Goal: Transaction & Acquisition: Purchase product/service

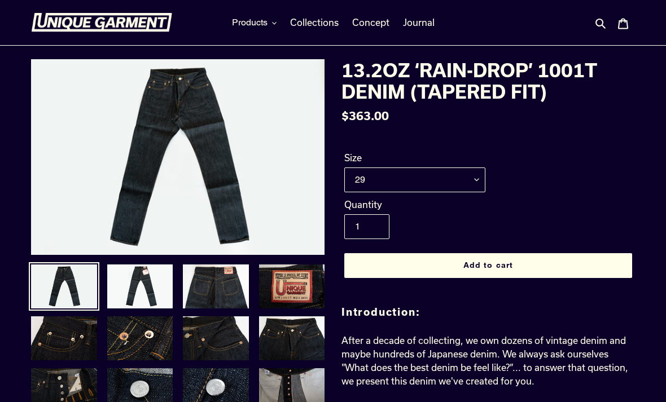
click at [130, 288] on img at bounding box center [140, 286] width 68 height 46
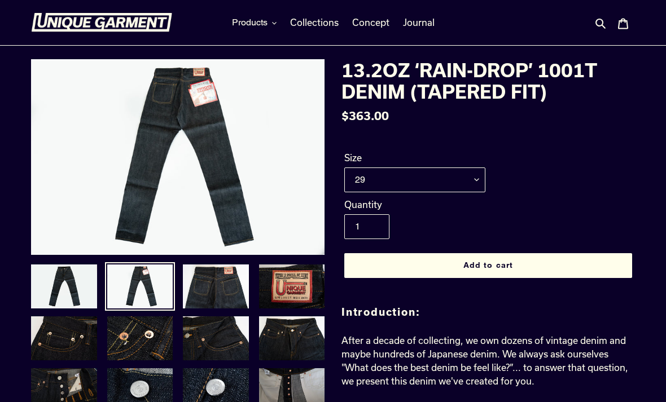
click at [215, 282] on img at bounding box center [216, 286] width 68 height 46
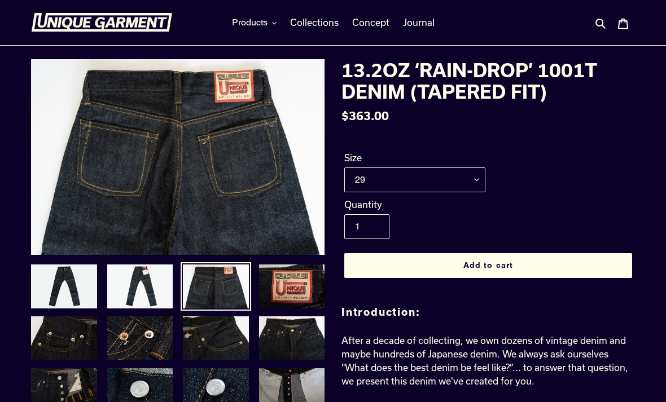
click at [298, 288] on img at bounding box center [292, 286] width 68 height 46
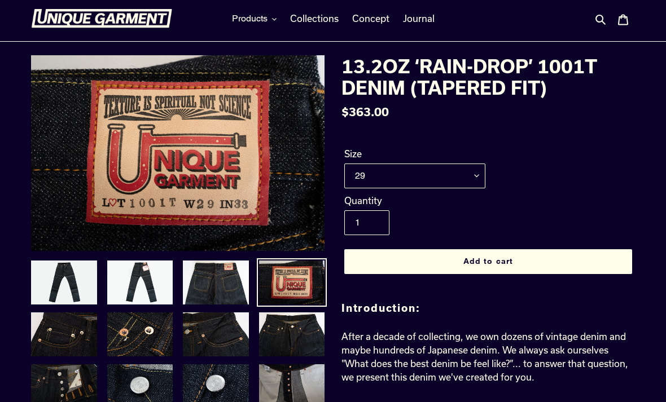
scroll to position [10, 0]
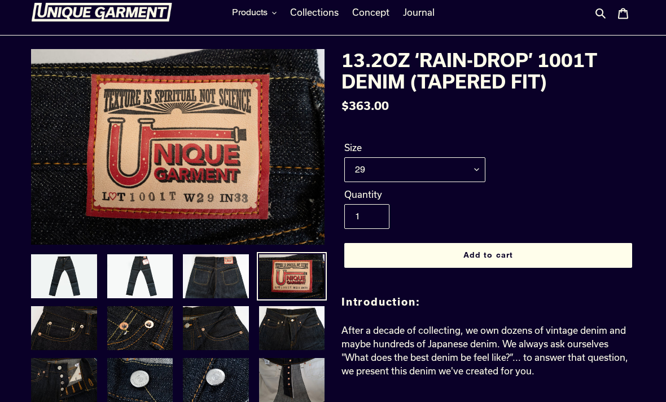
click at [304, 319] on img at bounding box center [292, 328] width 68 height 46
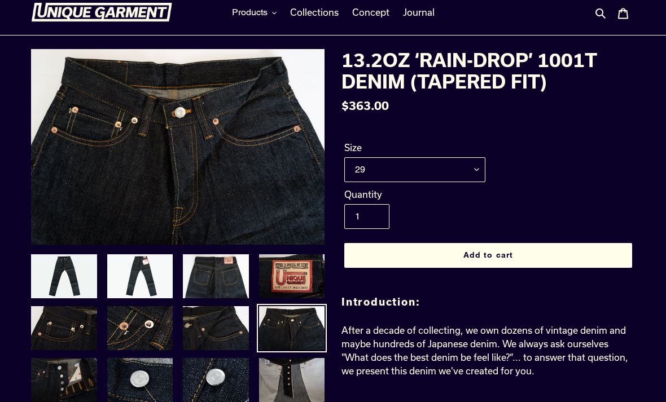
click at [65, 321] on img at bounding box center [64, 328] width 68 height 46
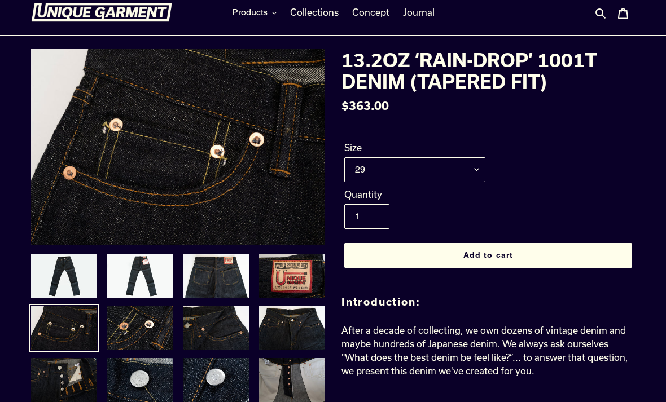
click at [226, 383] on img at bounding box center [216, 380] width 68 height 46
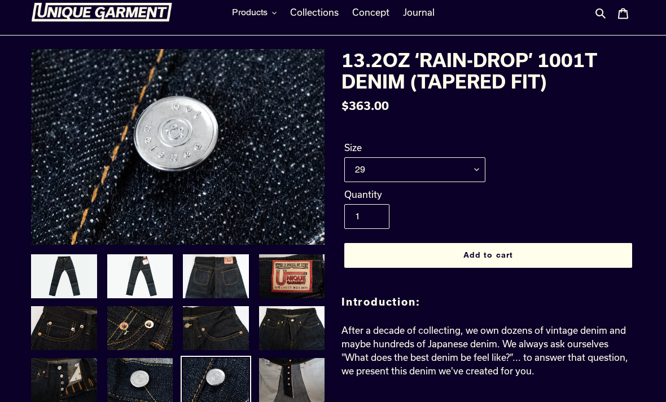
click at [152, 388] on img at bounding box center [140, 380] width 68 height 46
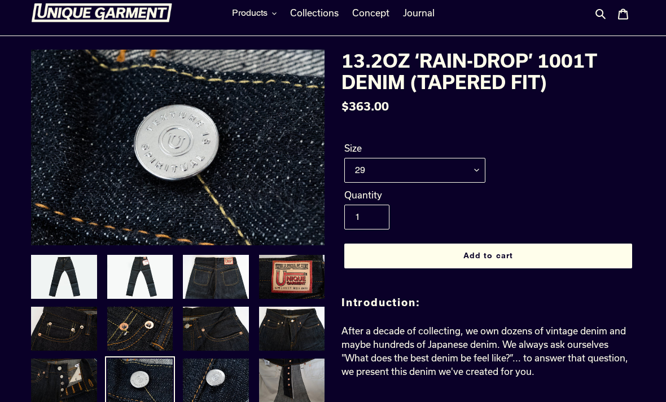
scroll to position [0, 0]
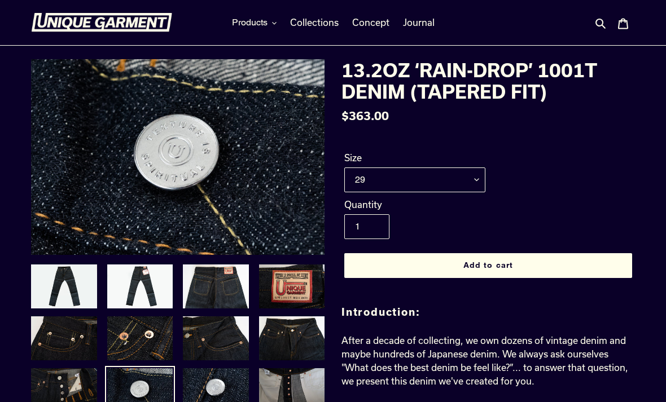
click at [54, 290] on img at bounding box center [64, 286] width 68 height 46
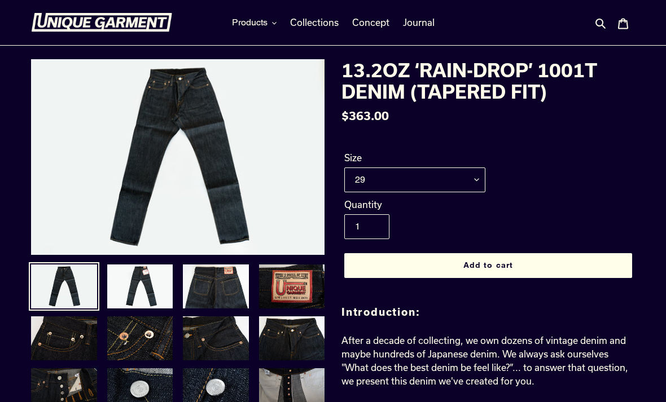
click at [131, 291] on img at bounding box center [140, 286] width 68 height 46
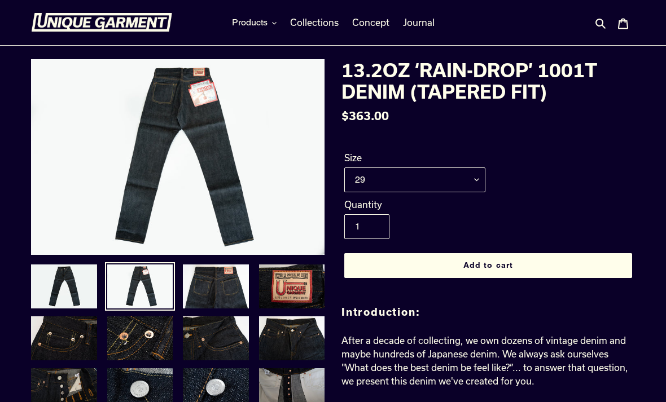
click at [196, 287] on img at bounding box center [216, 286] width 68 height 46
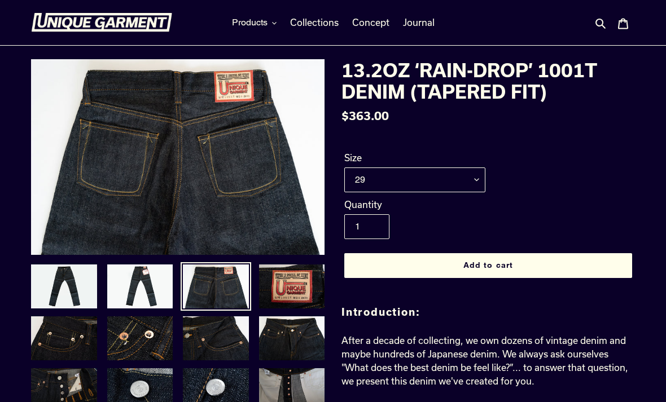
click at [260, 20] on span "Products" at bounding box center [250, 22] width 36 height 11
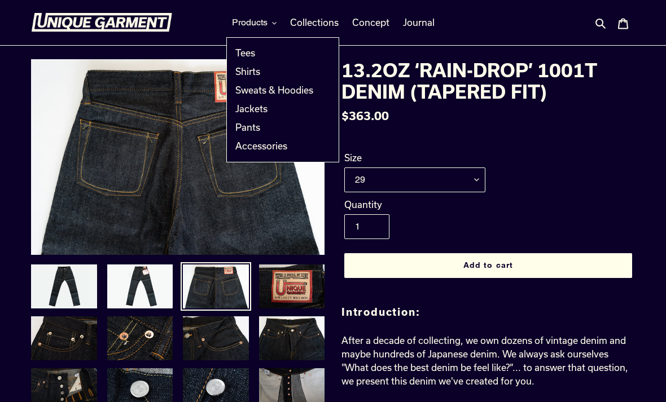
click at [298, 93] on span "Sweats & Hoodies" at bounding box center [274, 90] width 78 height 11
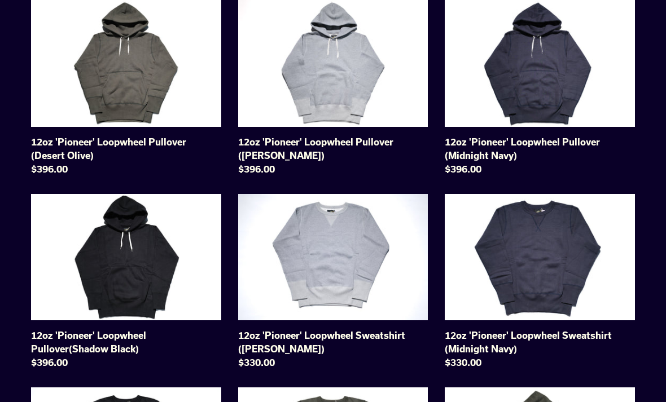
scroll to position [133, 0]
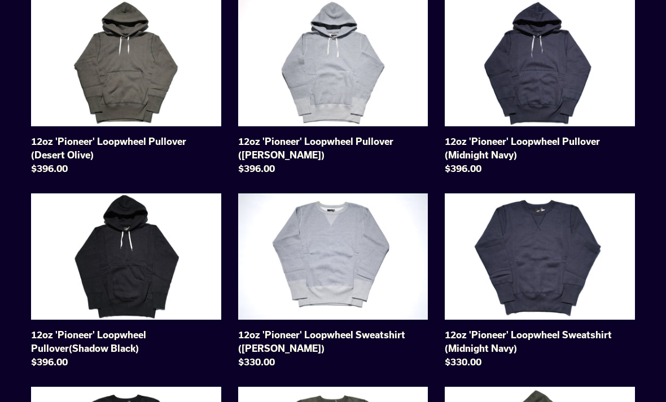
click at [384, 82] on link "12oz 'Pioneer' Loopwheel Pullover (Heather Grey)" at bounding box center [333, 89] width 190 height 180
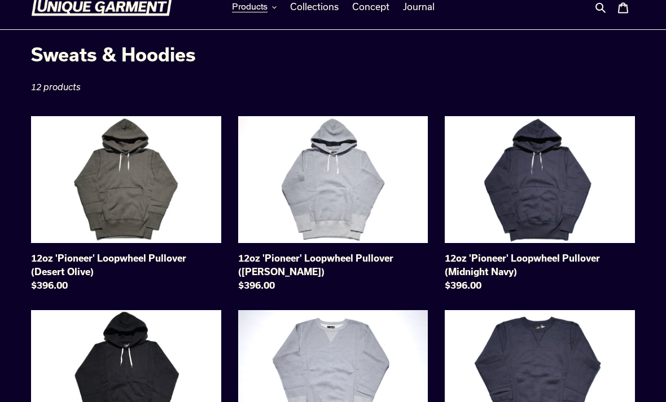
scroll to position [16, 0]
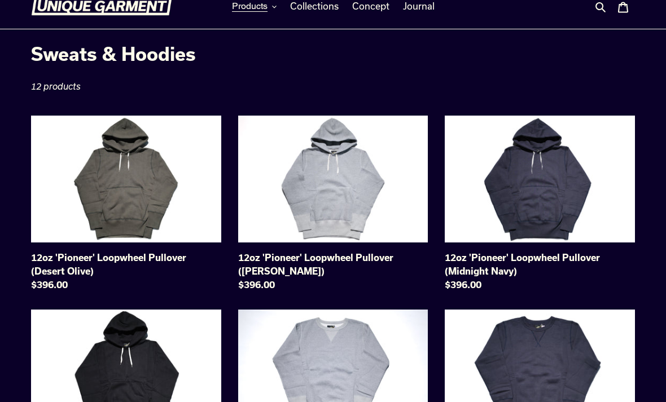
click at [367, 201] on link "12oz 'Pioneer' Loopwheel Pullover (Heather Grey)" at bounding box center [333, 206] width 190 height 180
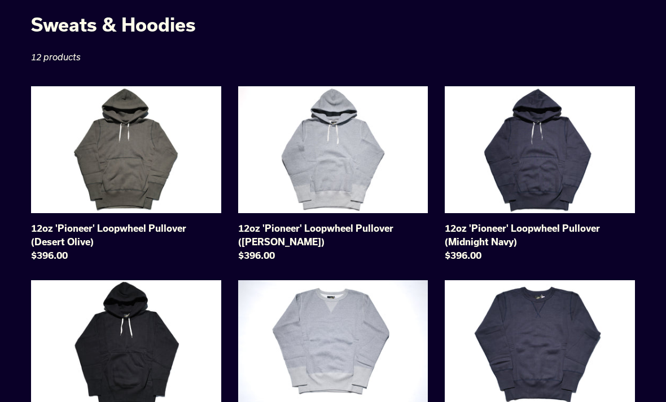
click at [76, 197] on link "12oz 'Pioneer' Loopwheel Pullover (Desert Olive)" at bounding box center [126, 176] width 190 height 180
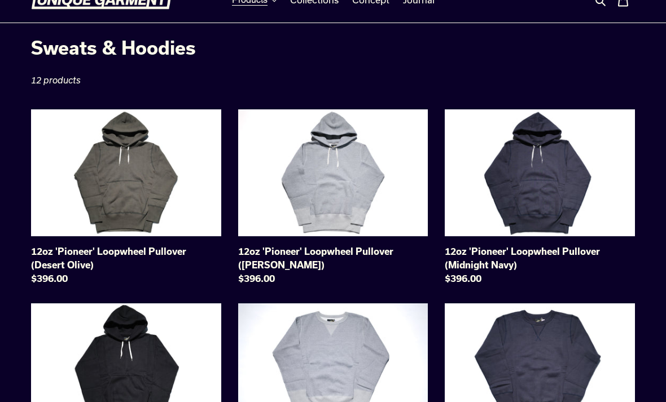
scroll to position [0, 0]
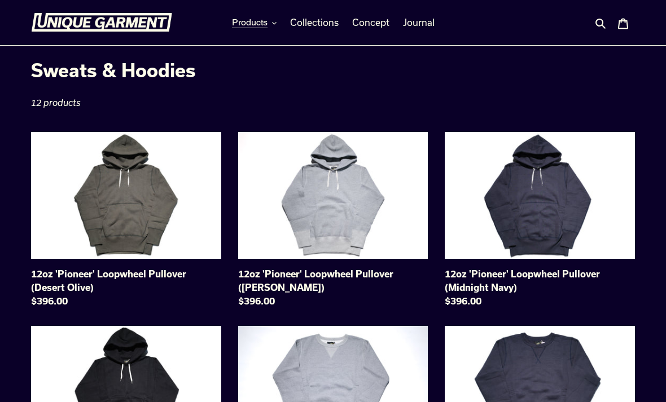
click at [319, 15] on link "Collections" at bounding box center [314, 22] width 60 height 17
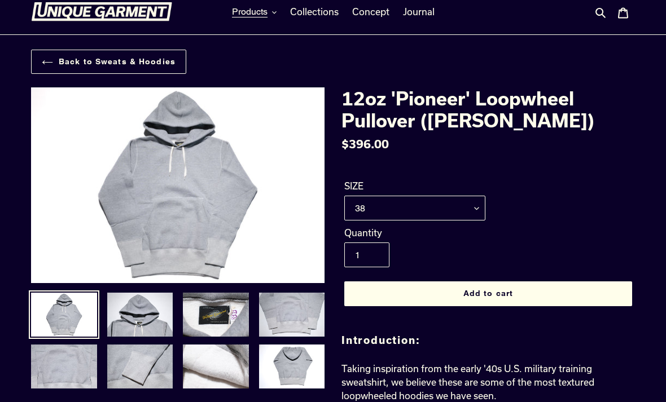
scroll to position [11, 0]
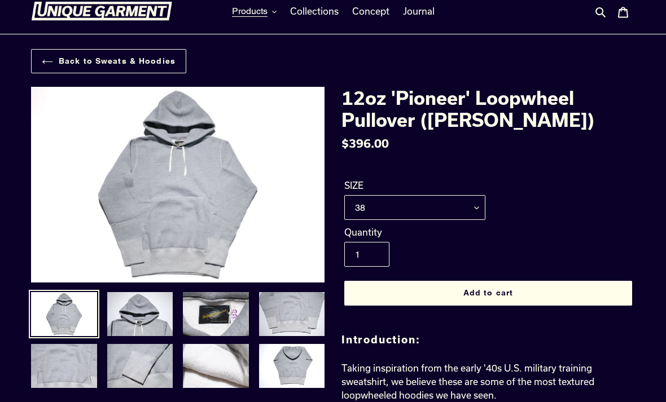
click at [144, 312] on img at bounding box center [140, 314] width 68 height 46
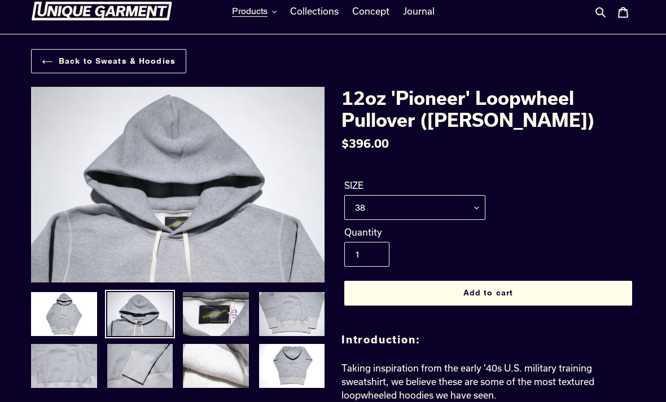
click at [222, 319] on img at bounding box center [216, 314] width 68 height 46
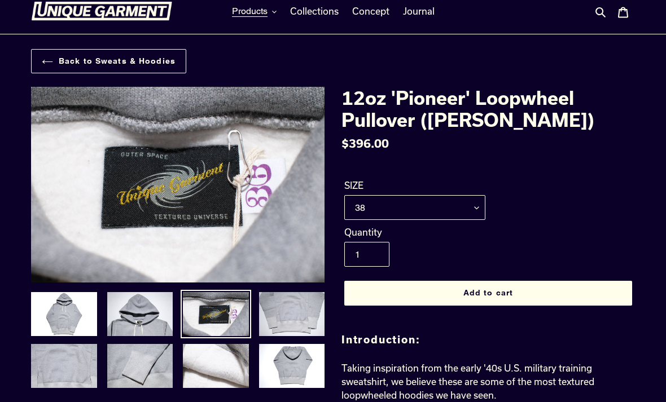
click at [295, 320] on img at bounding box center [292, 314] width 68 height 46
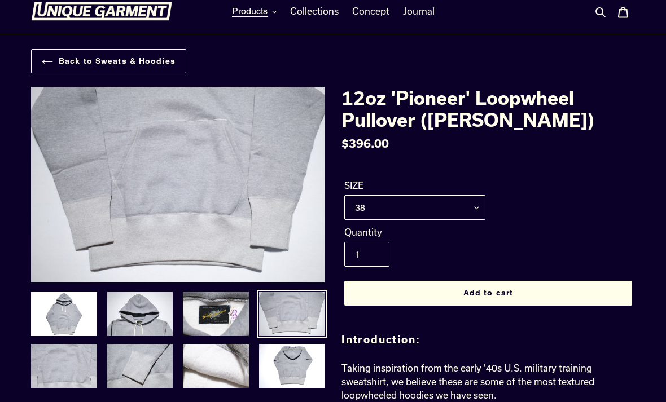
click at [71, 310] on img at bounding box center [64, 314] width 68 height 46
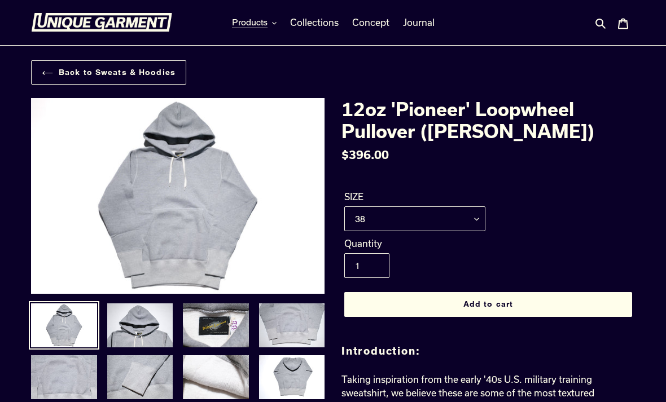
click at [138, 312] on img at bounding box center [140, 325] width 68 height 46
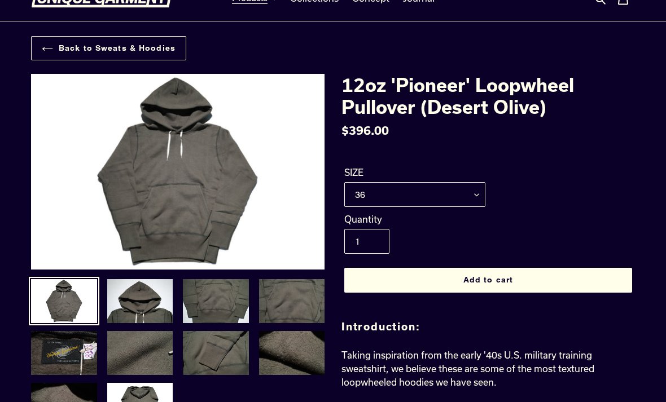
scroll to position [24, 0]
click at [231, 300] on img at bounding box center [216, 301] width 68 height 46
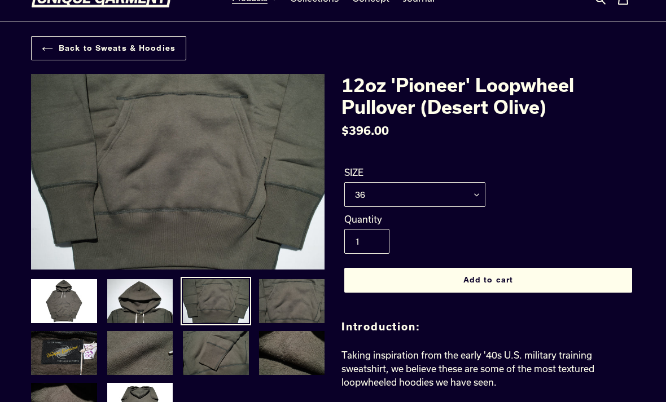
click at [305, 355] on img at bounding box center [292, 353] width 68 height 46
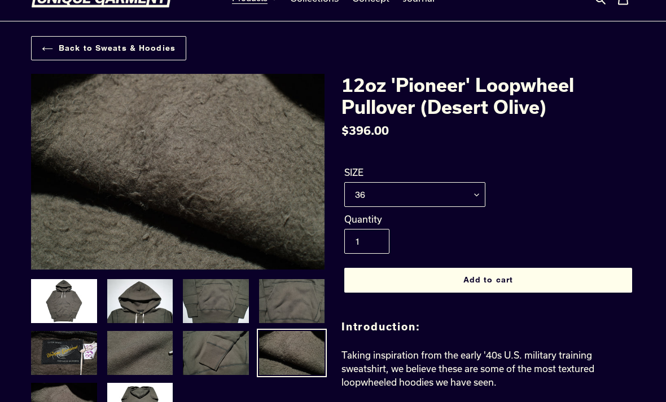
click at [71, 292] on img at bounding box center [64, 301] width 68 height 46
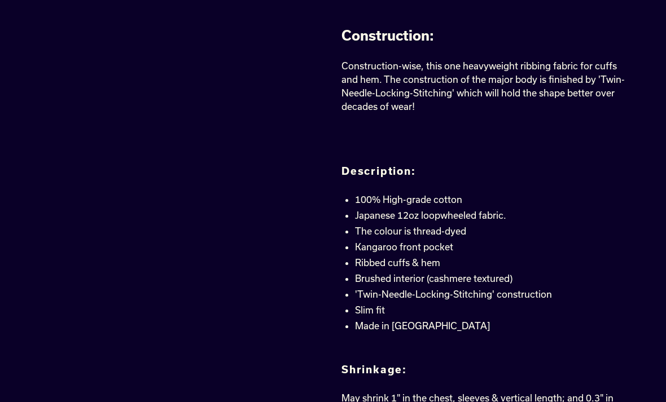
scroll to position [617, 0]
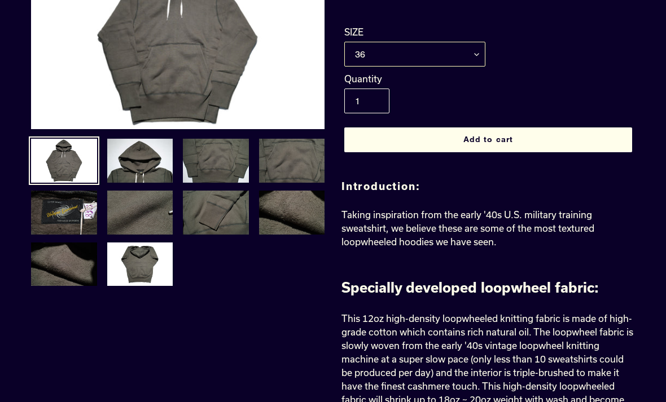
click at [468, 58] on select "36 38 40 42" at bounding box center [414, 54] width 141 height 25
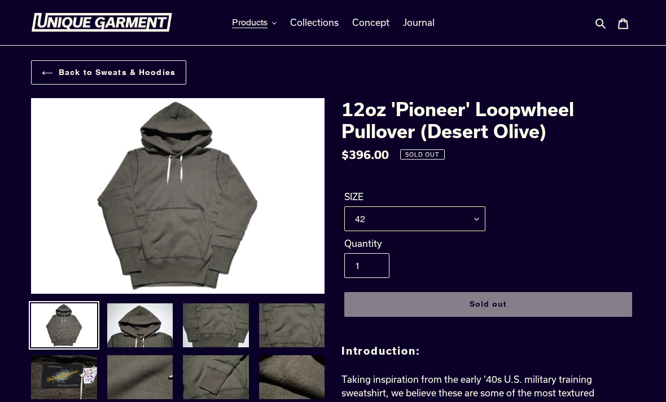
click at [465, 218] on select "36 38 40 42" at bounding box center [414, 219] width 141 height 25
select select "40"
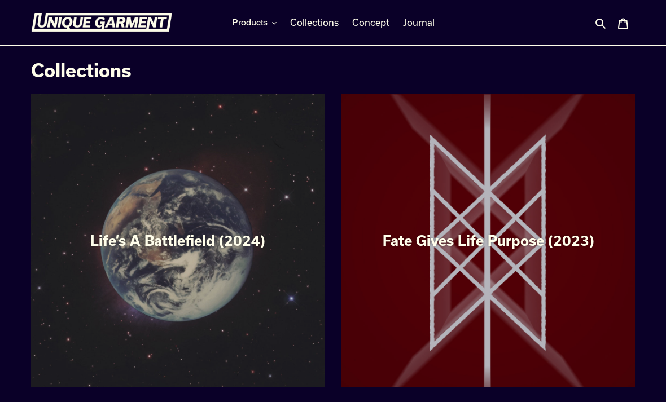
click at [247, 27] on span "Products" at bounding box center [250, 22] width 36 height 11
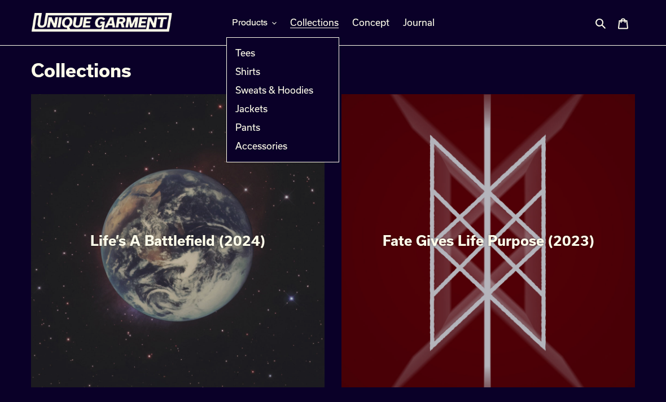
click at [256, 108] on span "Jackets" at bounding box center [251, 108] width 32 height 11
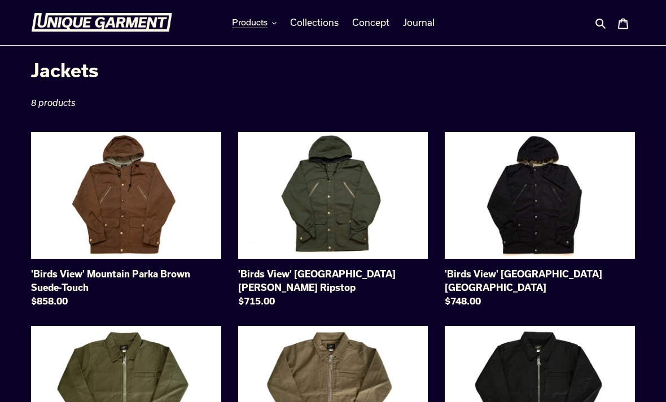
click at [256, 30] on button "Products" at bounding box center [254, 22] width 56 height 17
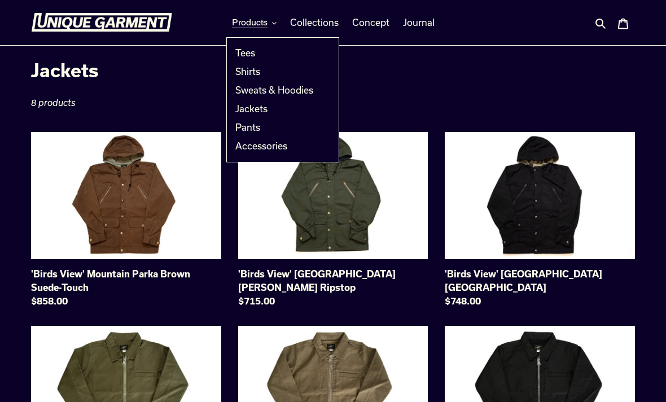
click at [273, 149] on span "Accessories" at bounding box center [261, 145] width 52 height 11
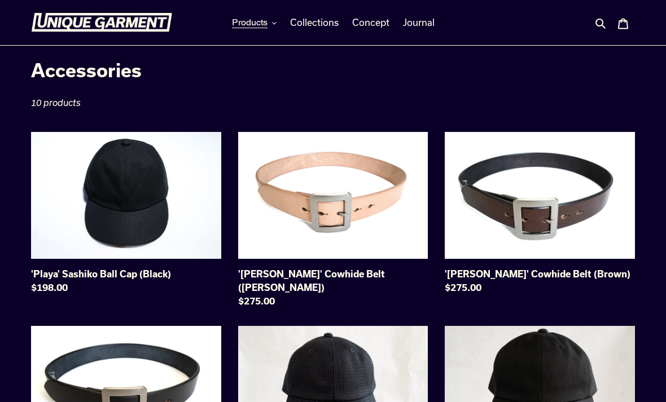
click at [252, 27] on span "Products" at bounding box center [250, 22] width 36 height 11
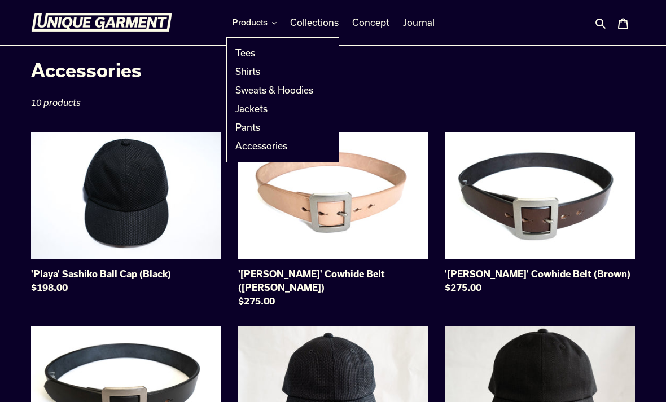
click at [257, 107] on span "Jackets" at bounding box center [251, 108] width 32 height 11
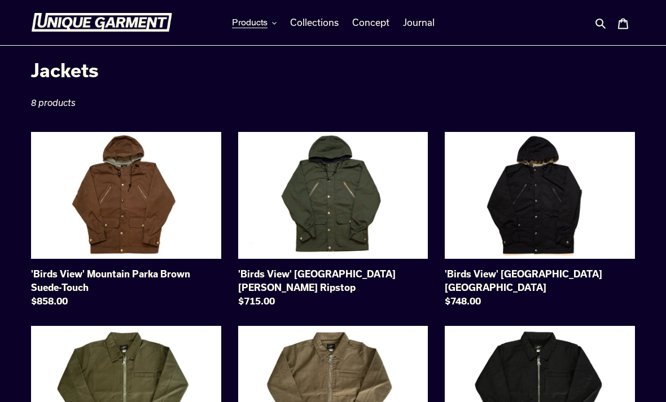
click at [254, 20] on span "Products" at bounding box center [250, 22] width 36 height 11
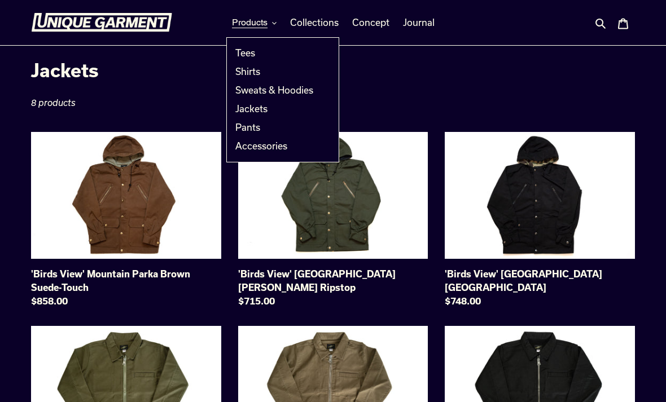
click at [240, 60] on link "Tees" at bounding box center [274, 53] width 95 height 19
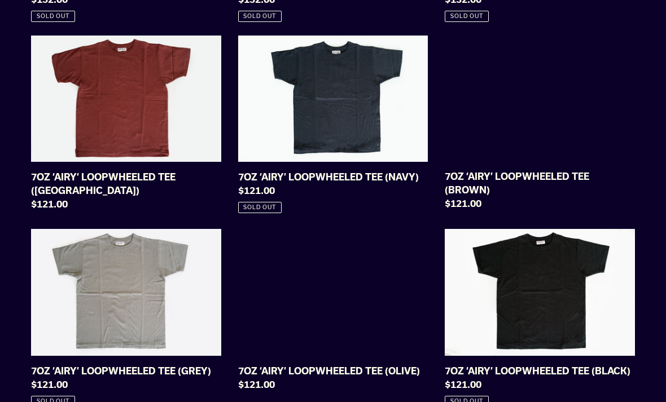
scroll to position [701, 0]
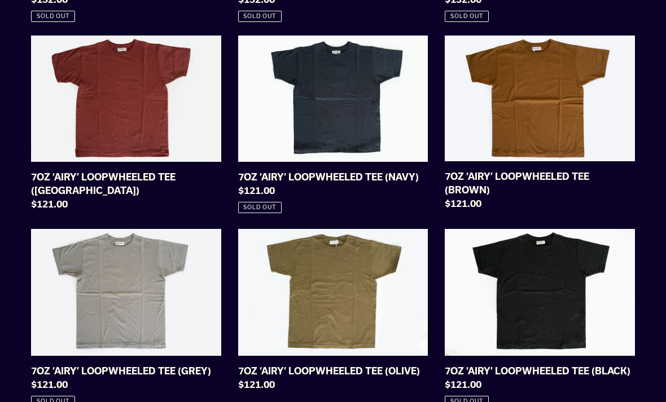
click at [550, 87] on link "7OZ ‘AIRY’ LOOPWHEELED TEE (BROWN)" at bounding box center [540, 125] width 190 height 179
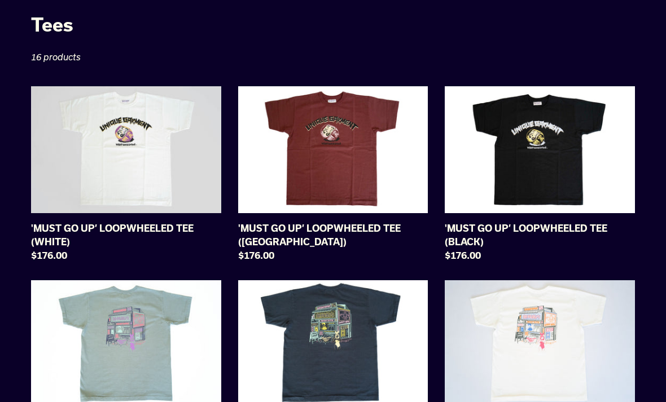
scroll to position [0, 0]
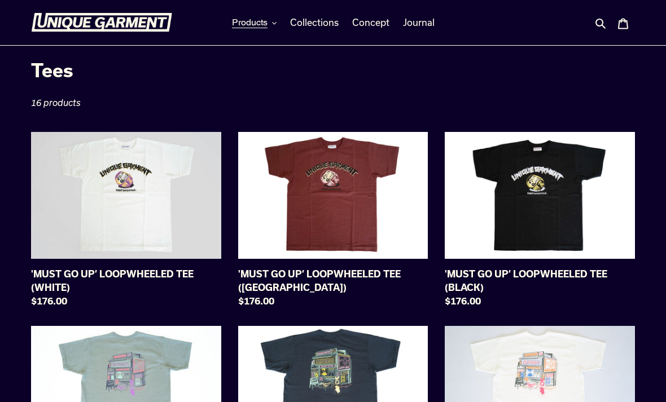
click at [258, 26] on span "Products" at bounding box center [250, 22] width 36 height 11
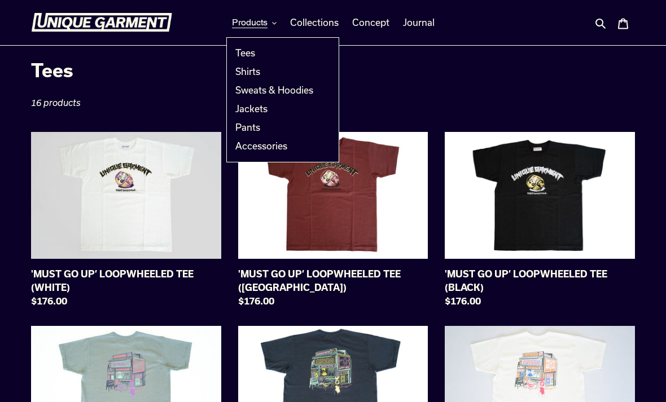
click at [256, 128] on span "Pants" at bounding box center [247, 127] width 25 height 11
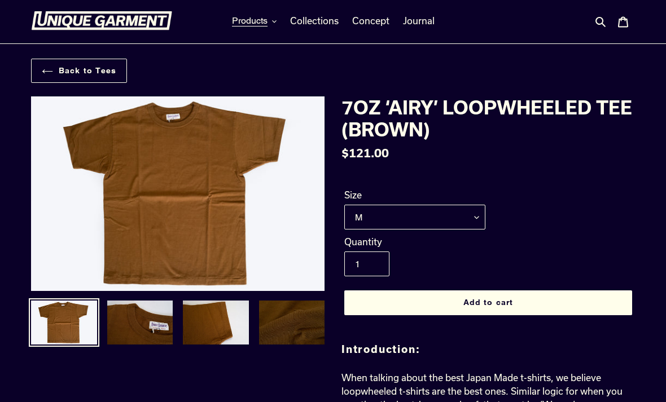
scroll to position [3, 0]
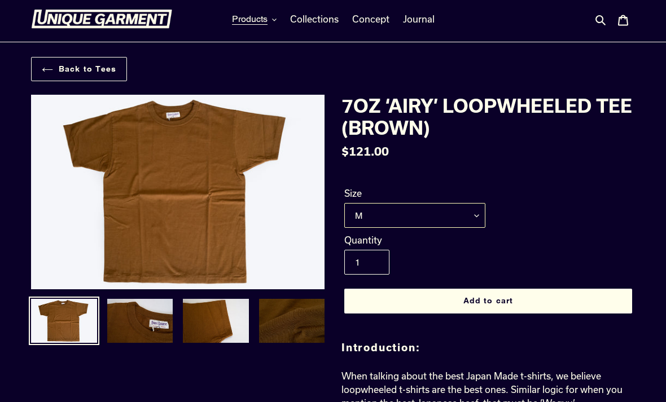
click at [467, 216] on select "M L XL XXL" at bounding box center [414, 215] width 141 height 25
click at [457, 218] on select "M L XL XXL" at bounding box center [414, 215] width 141 height 25
select select "L"
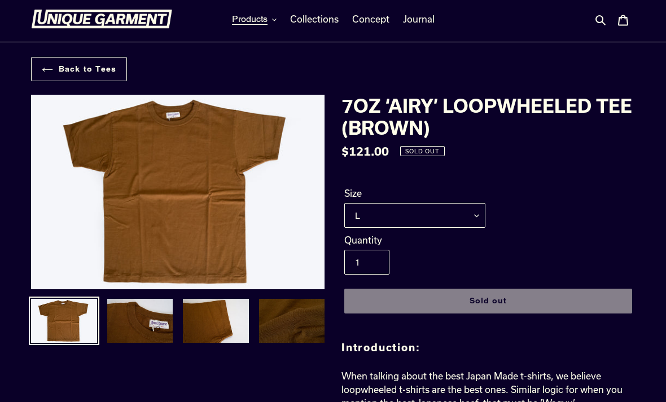
click at [130, 316] on img at bounding box center [140, 321] width 68 height 46
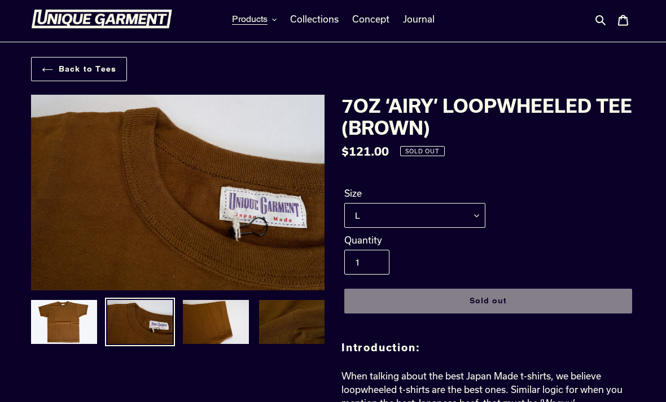
click at [186, 316] on img at bounding box center [216, 322] width 68 height 46
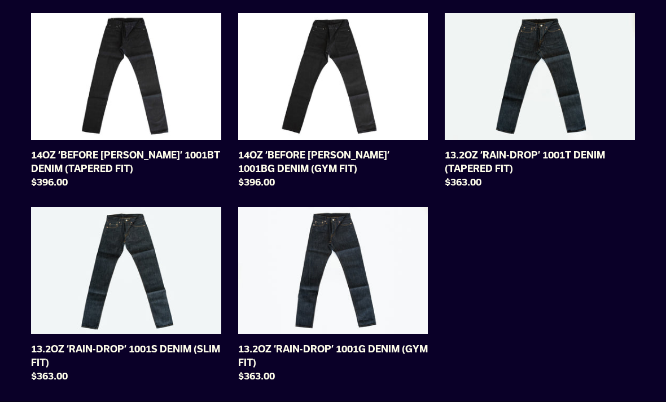
scroll to position [119, 0]
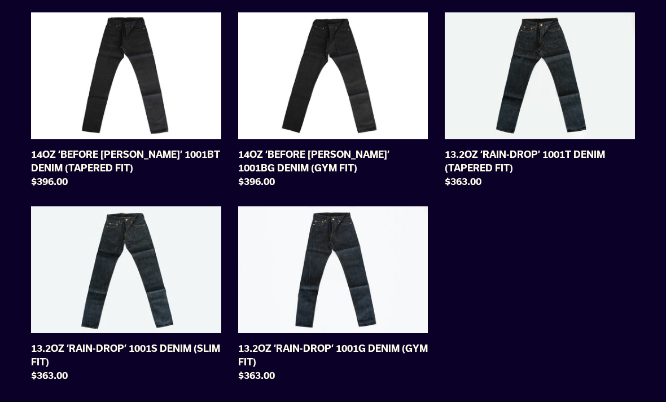
click at [387, 278] on link "13.2OZ ‘RAIN-DROP’ 1001G DENIM (GYM FIT)" at bounding box center [333, 297] width 190 height 181
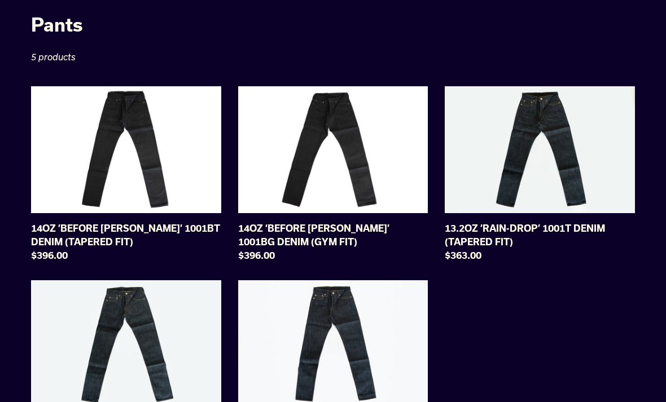
click at [600, 160] on link "13.2OZ ‘RAIN-DROP’ 1001T DENIM (TAPERED FIT)" at bounding box center [540, 176] width 190 height 181
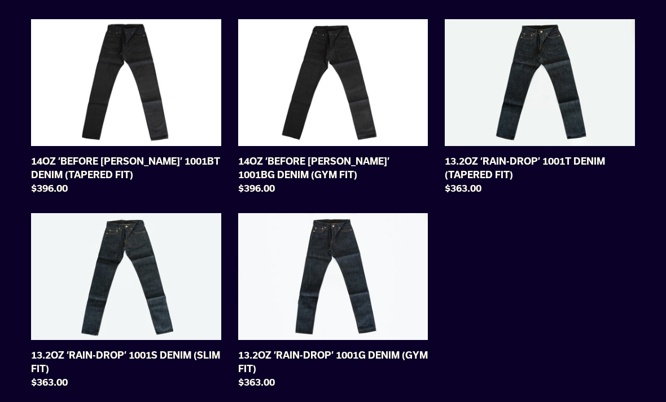
scroll to position [120, 0]
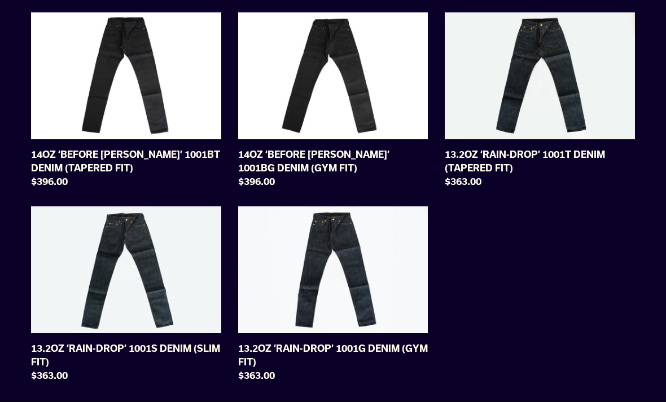
click at [402, 282] on link "13.2OZ ‘RAIN-DROP’ 1001G DENIM (GYM FIT)" at bounding box center [333, 297] width 190 height 181
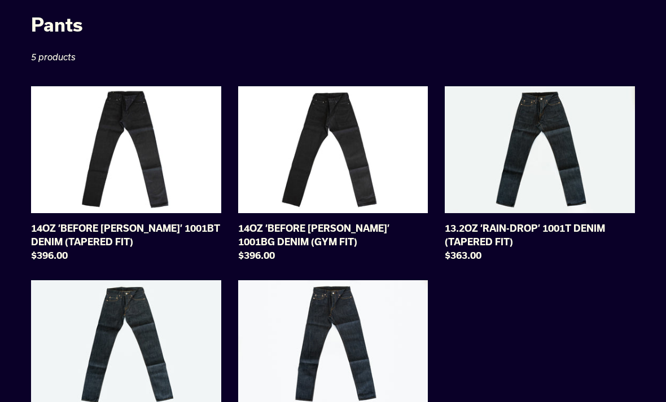
click at [470, 386] on ul "14OZ ‘BEFORE DAWN’ 1001BT DENIM (TAPERED FIT) 14OZ ‘BEFORE DAWN’ 1001BT DENIM (…" at bounding box center [324, 280] width 621 height 388
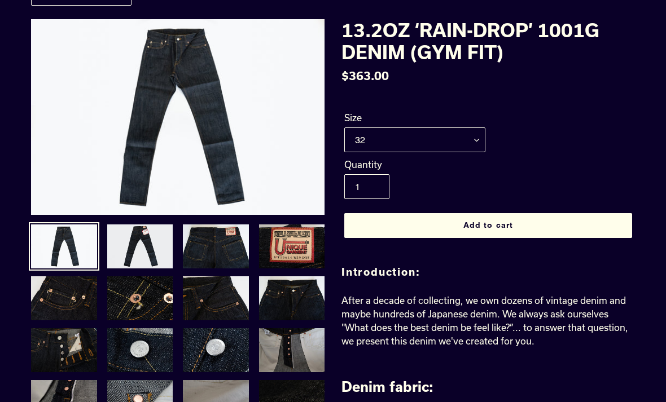
scroll to position [78, 0]
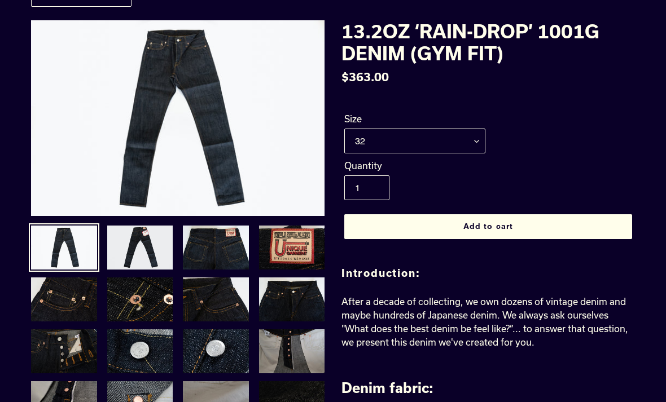
click at [142, 257] on img at bounding box center [140, 248] width 68 height 46
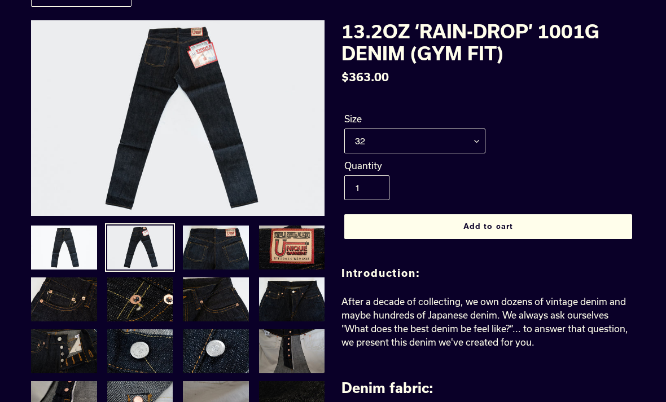
click at [70, 238] on img at bounding box center [64, 248] width 68 height 46
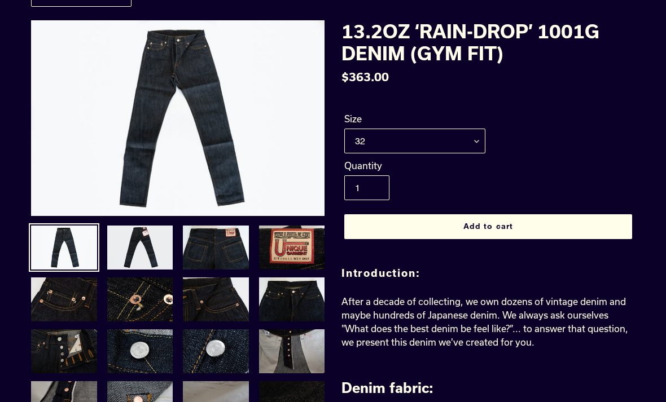
click at [135, 252] on img at bounding box center [140, 248] width 68 height 46
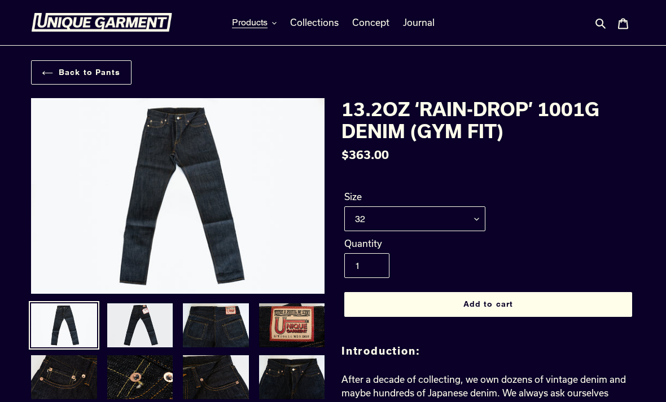
click at [139, 319] on img at bounding box center [140, 325] width 68 height 46
